Goal: Task Accomplishment & Management: Manage account settings

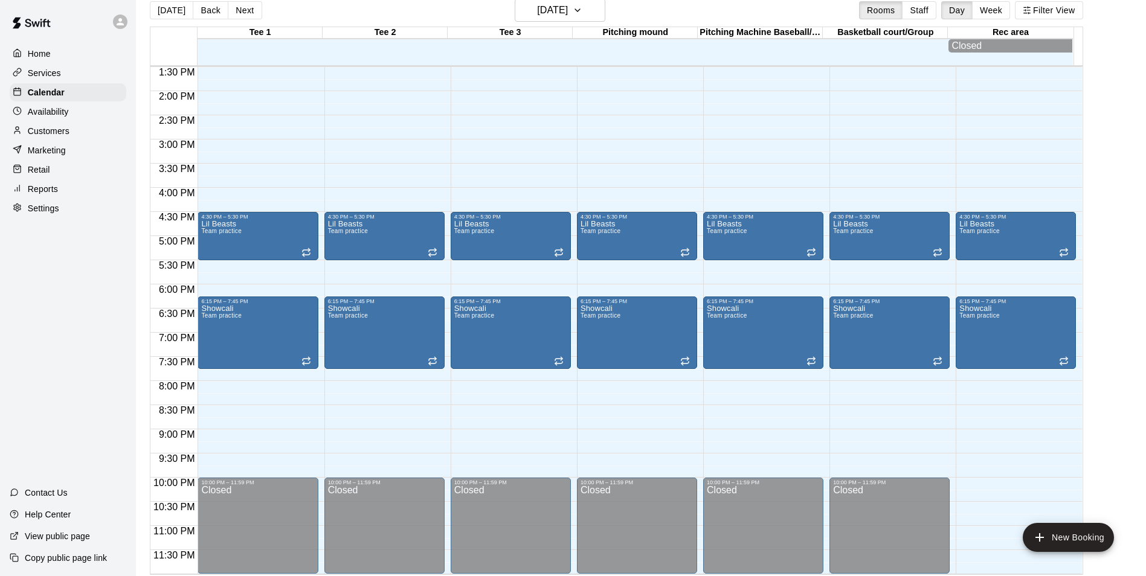
scroll to position [19, 0]
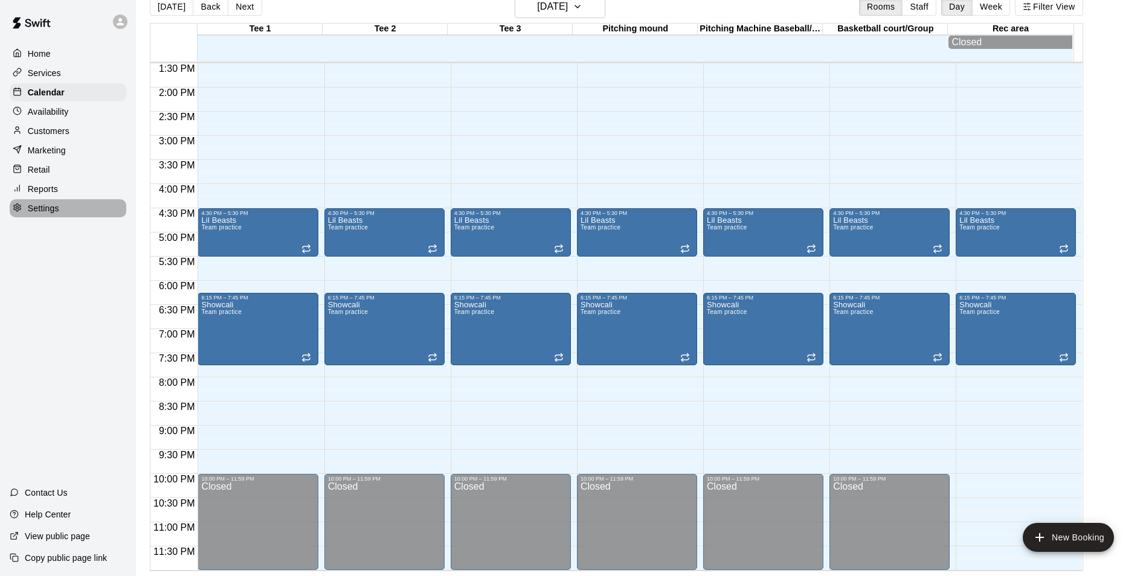
click at [34, 211] on p "Settings" at bounding box center [43, 208] width 31 height 12
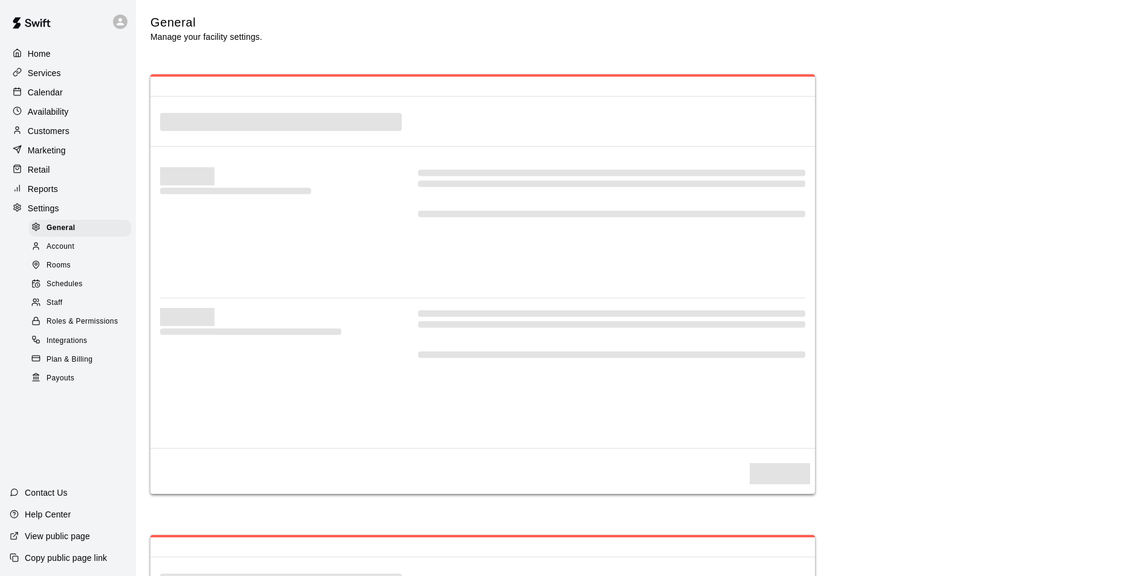
select select "**"
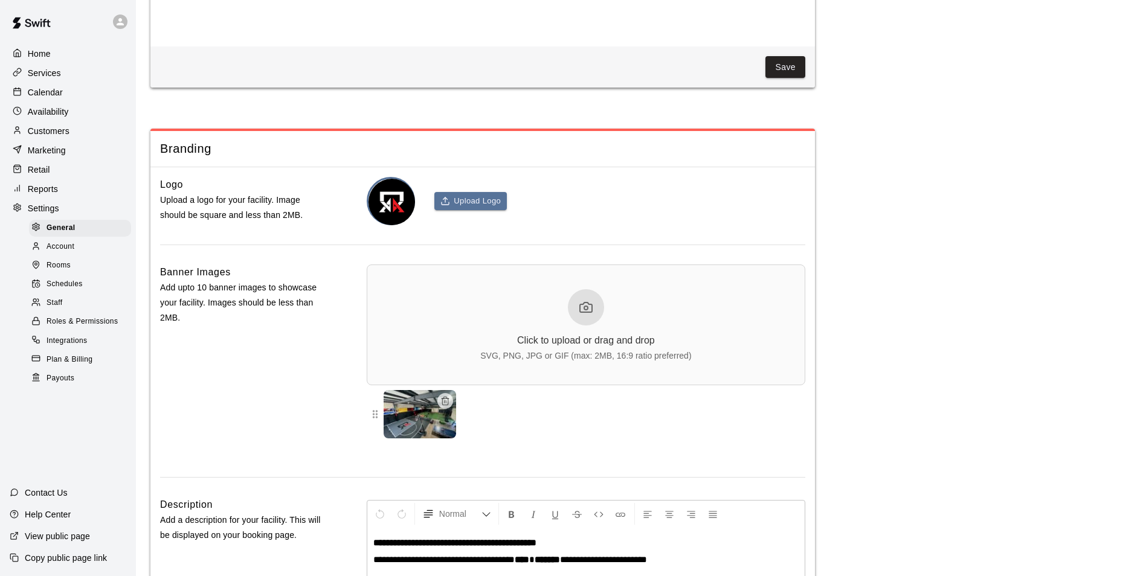
scroll to position [2599, 0]
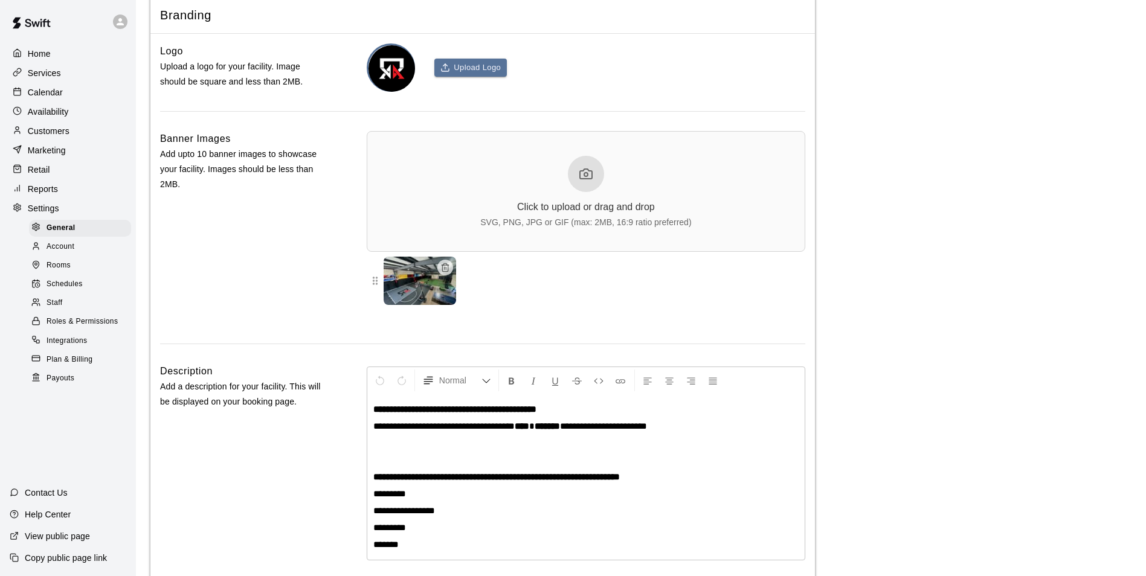
click at [46, 506] on div "Help Center" at bounding box center [40, 515] width 80 height 22
click at [54, 97] on p "Calendar" at bounding box center [45, 92] width 35 height 12
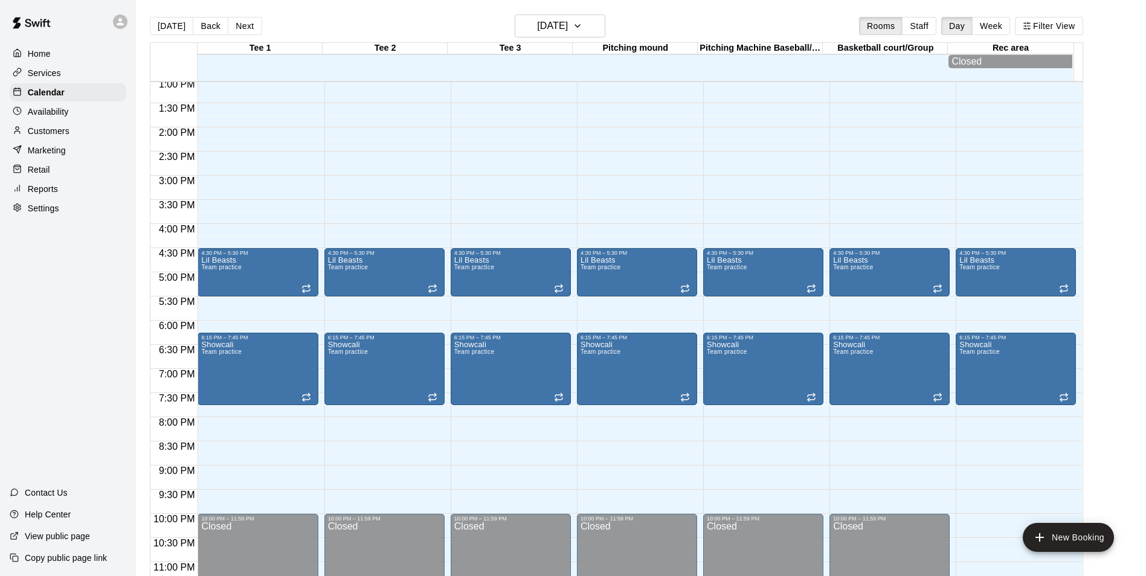
scroll to position [655, 0]
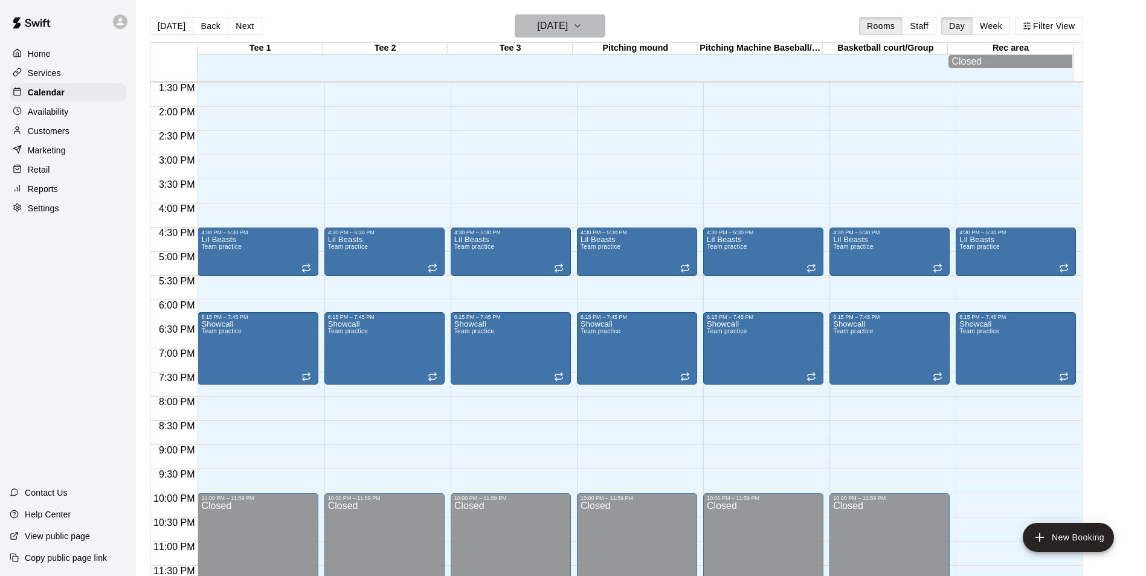
click at [544, 19] on h6 "[DATE]" at bounding box center [552, 26] width 31 height 17
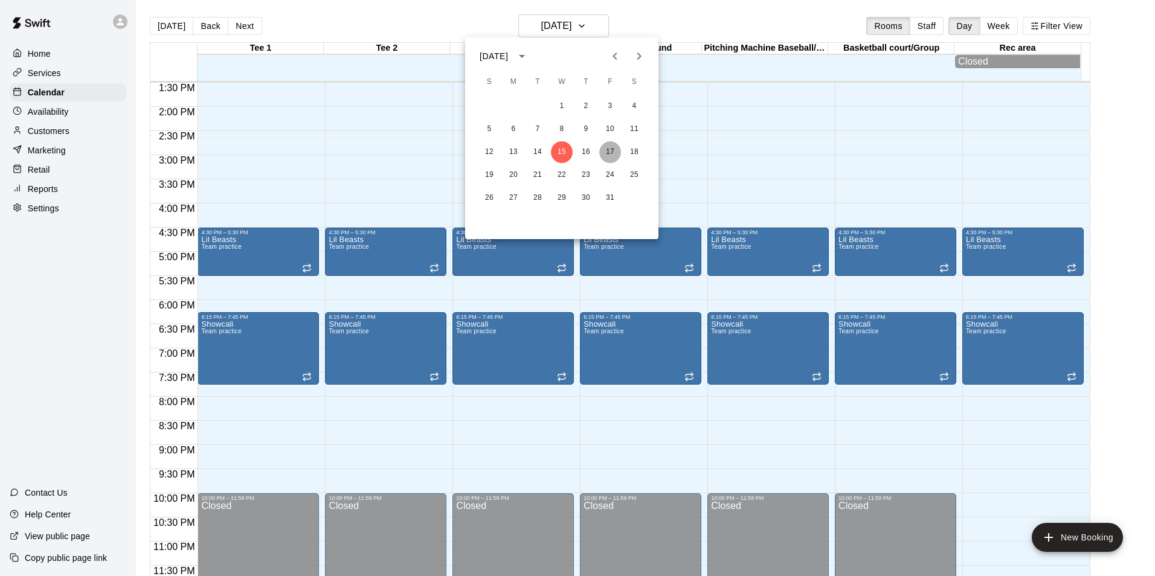
click at [609, 150] on button "17" at bounding box center [610, 152] width 22 height 22
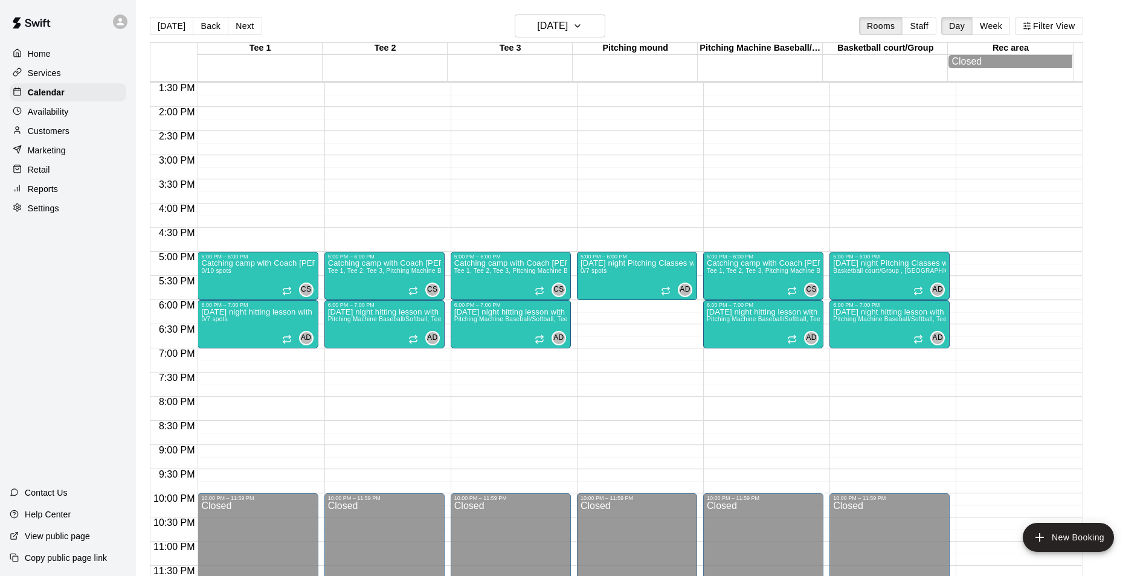
click at [272, 359] on div "12:00 AM – 9:00 AM Closed 5:00 PM – 6:00 PM Catching camp with Coach [PERSON_NA…" at bounding box center [258, 10] width 120 height 1160
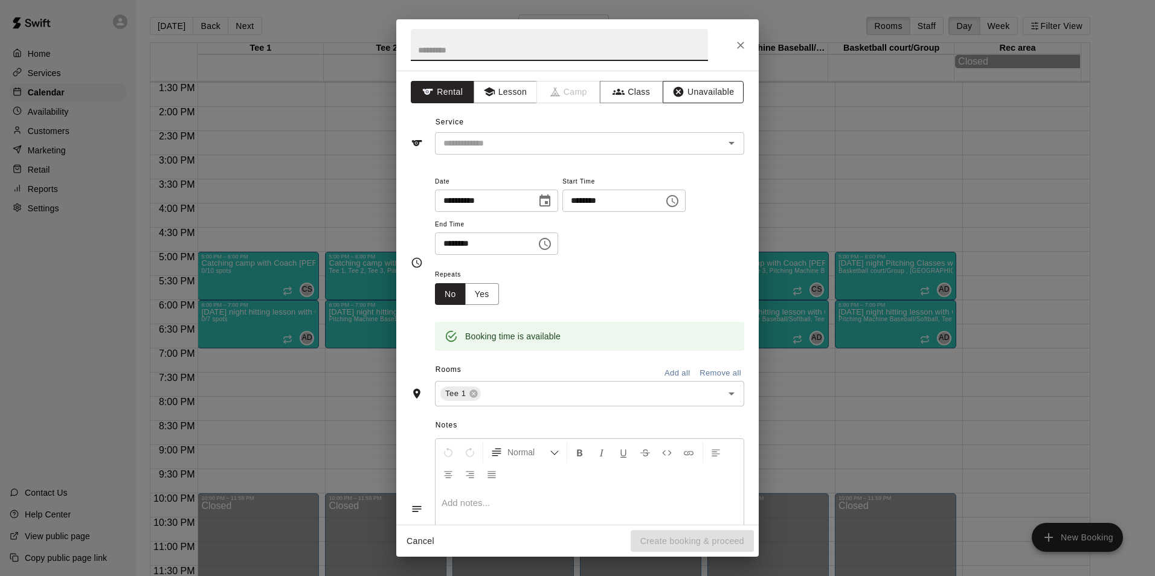
click at [696, 84] on button "Unavailable" at bounding box center [703, 92] width 81 height 22
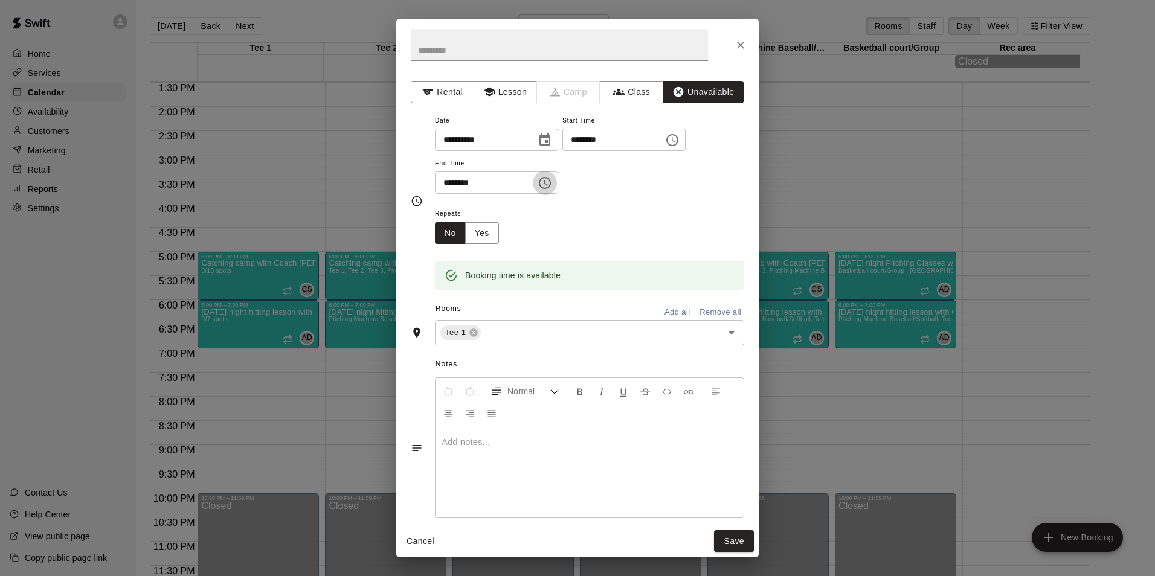
click at [552, 187] on icon "Choose time, selected time is 7:30 PM" at bounding box center [545, 183] width 14 height 14
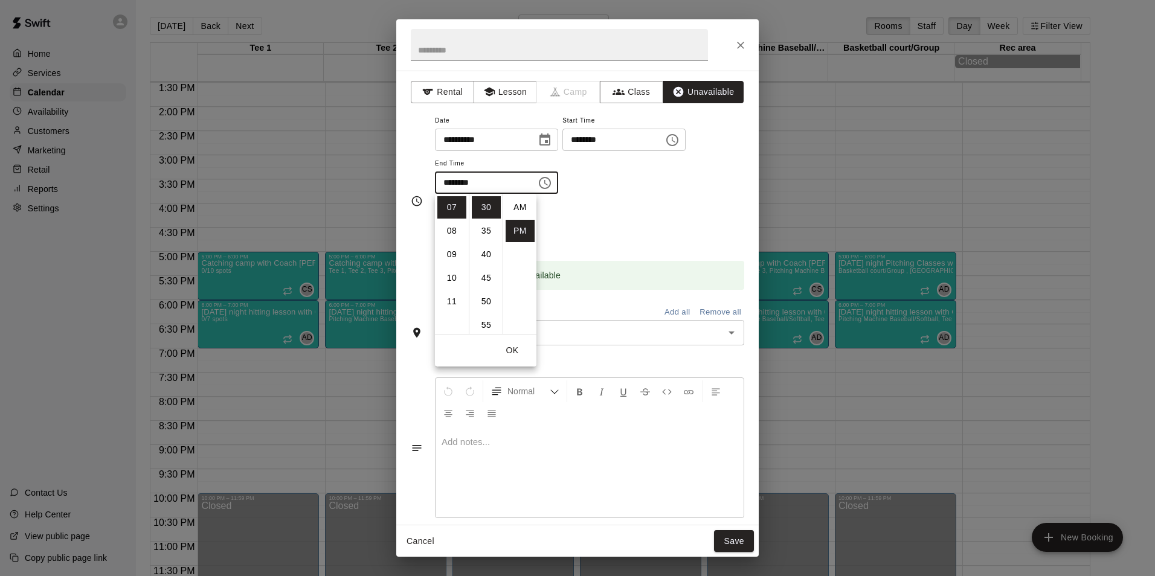
scroll to position [22, 0]
click at [450, 277] on li "10" at bounding box center [451, 278] width 29 height 22
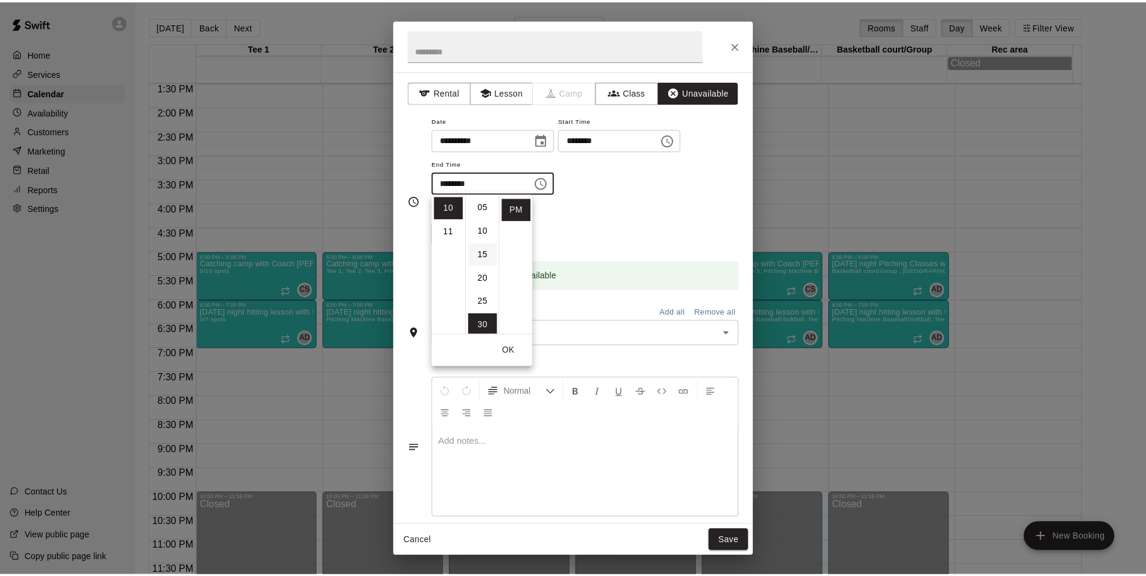
scroll to position [0, 0]
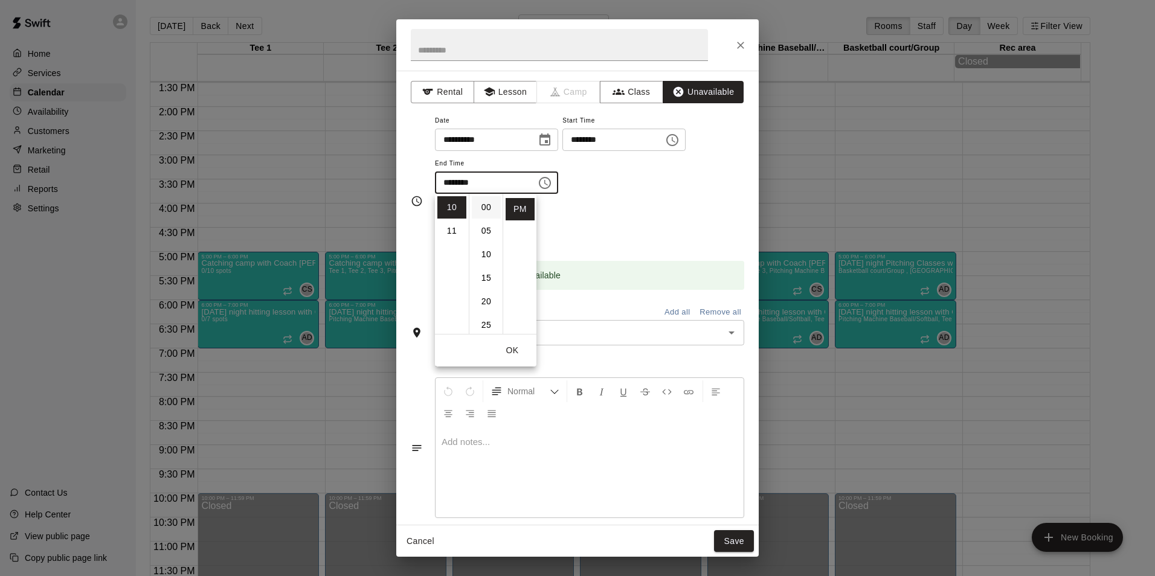
click at [485, 207] on li "00" at bounding box center [486, 207] width 29 height 22
type input "********"
click at [649, 464] on div at bounding box center [590, 472] width 308 height 91
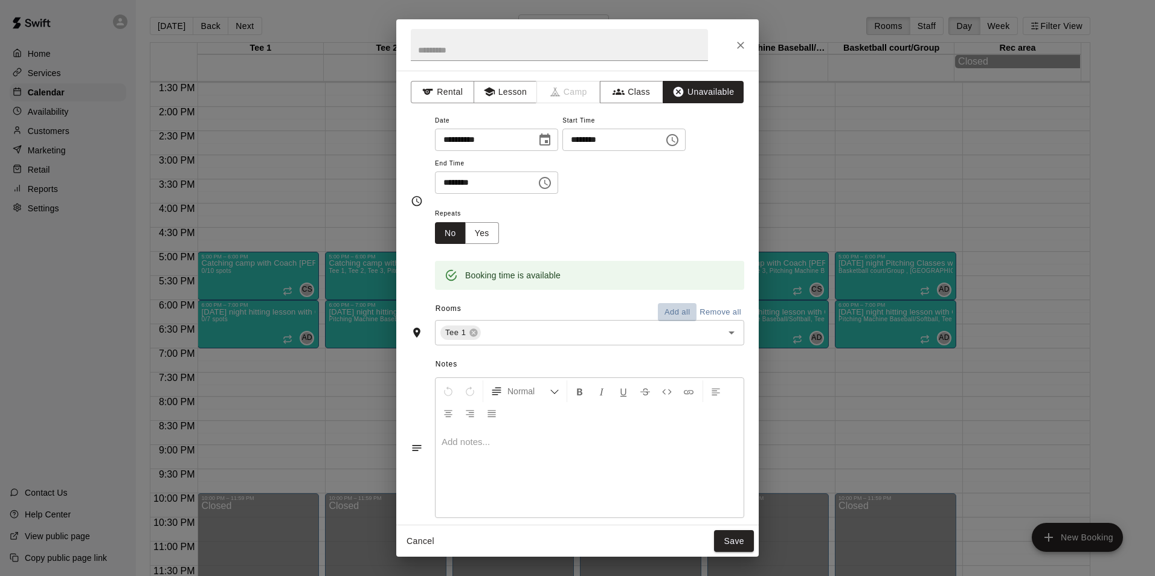
click at [673, 316] on button "Add all" at bounding box center [677, 312] width 39 height 19
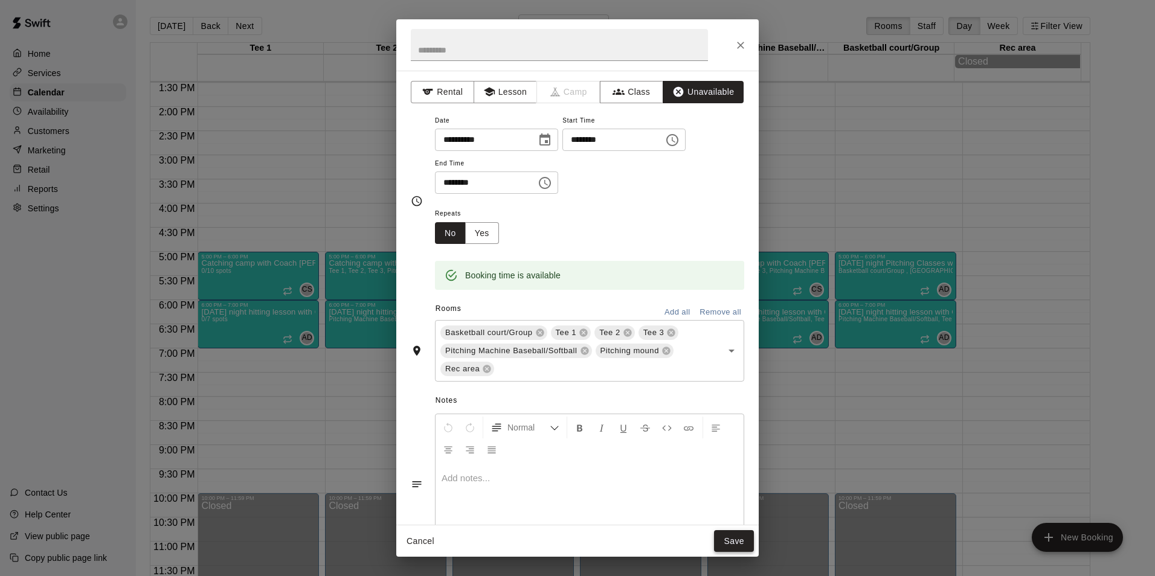
click at [736, 545] on button "Save" at bounding box center [734, 541] width 40 height 22
